Goal: Task Accomplishment & Management: Manage account settings

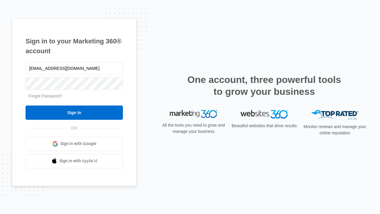
type input "[EMAIL_ADDRESS][DOMAIN_NAME]"
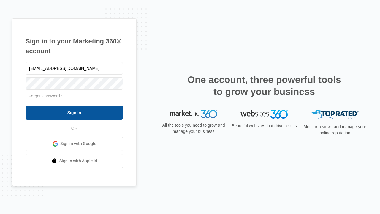
click at [74, 112] on input "Sign In" at bounding box center [74, 112] width 97 height 14
